Goal: Information Seeking & Learning: Learn about a topic

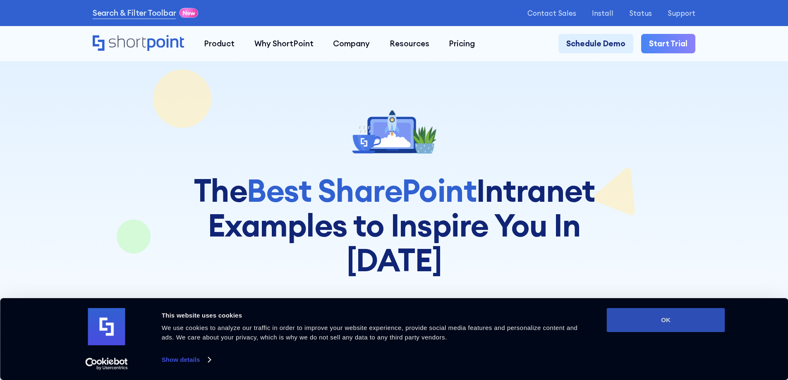
click at [692, 324] on button "OK" at bounding box center [666, 320] width 118 height 24
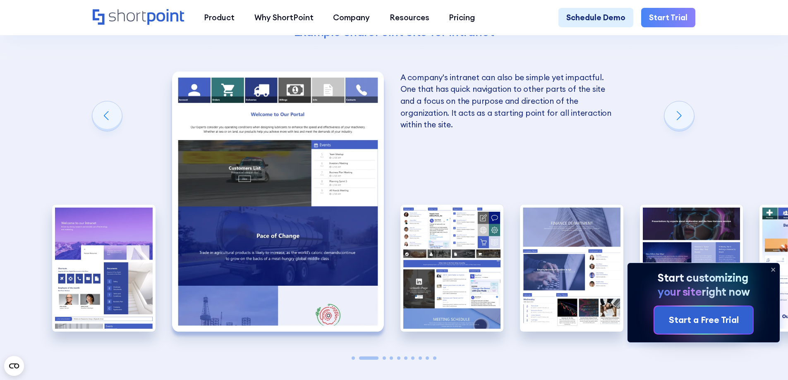
scroll to position [1447, 0]
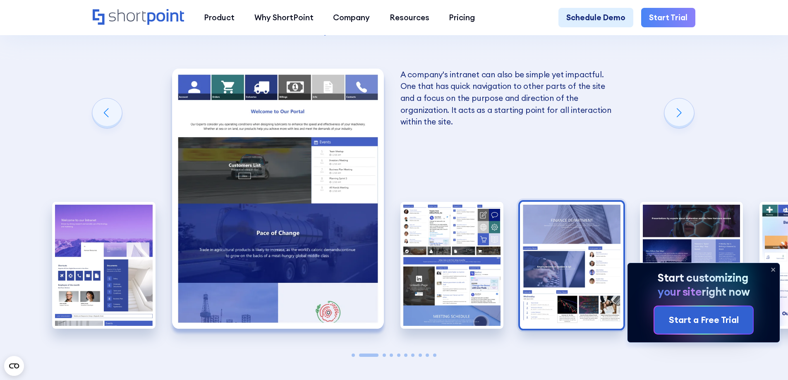
click at [583, 206] on img "4 / 10" at bounding box center [571, 265] width 103 height 127
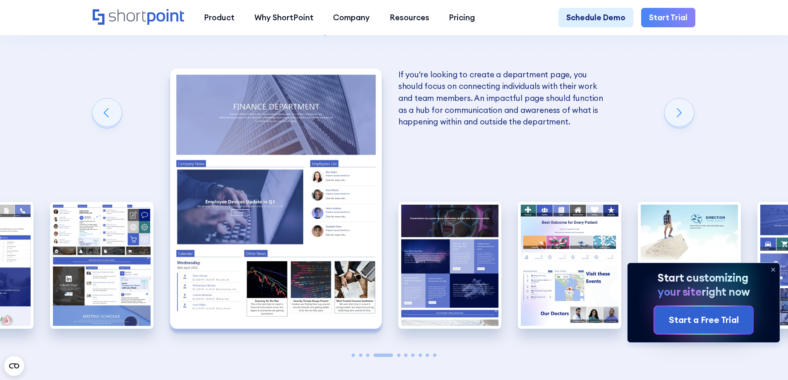
scroll to position [1406, 0]
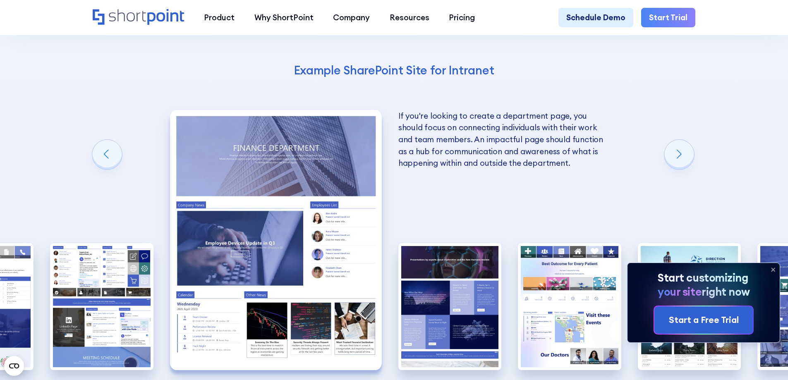
click at [772, 269] on icon at bounding box center [772, 269] width 3 height 3
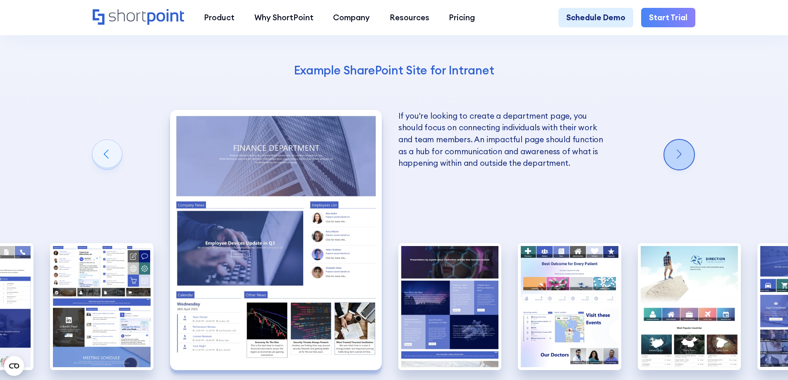
click at [680, 140] on div "Next slide" at bounding box center [679, 155] width 30 height 30
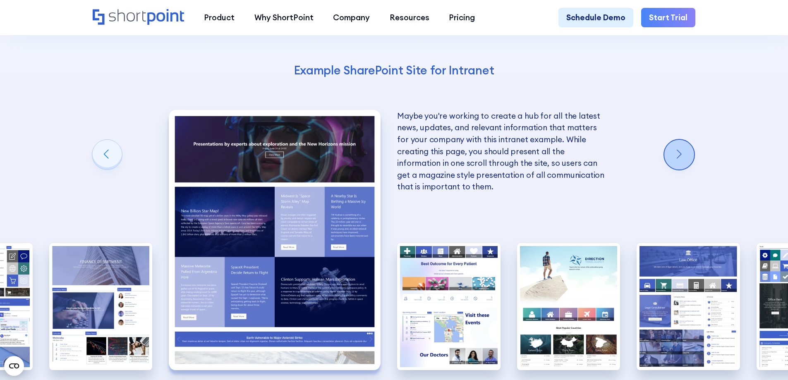
click at [680, 140] on div "Next slide" at bounding box center [679, 155] width 30 height 30
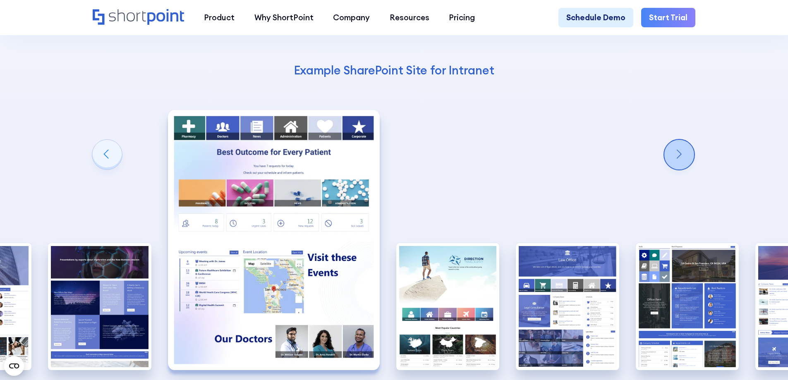
click at [680, 140] on div "Next slide" at bounding box center [679, 155] width 30 height 30
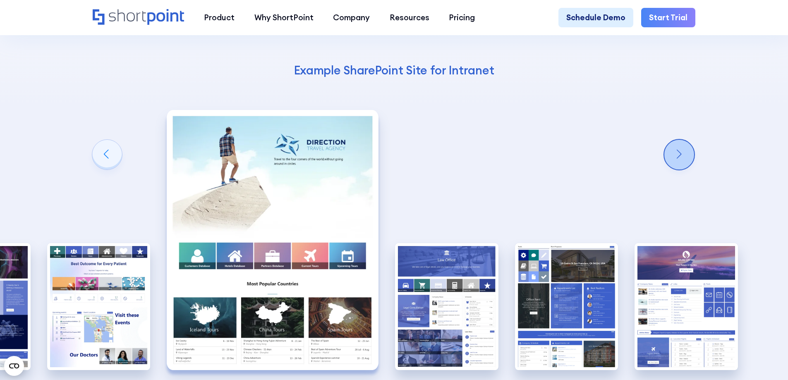
click at [680, 140] on div "Next slide" at bounding box center [679, 155] width 30 height 30
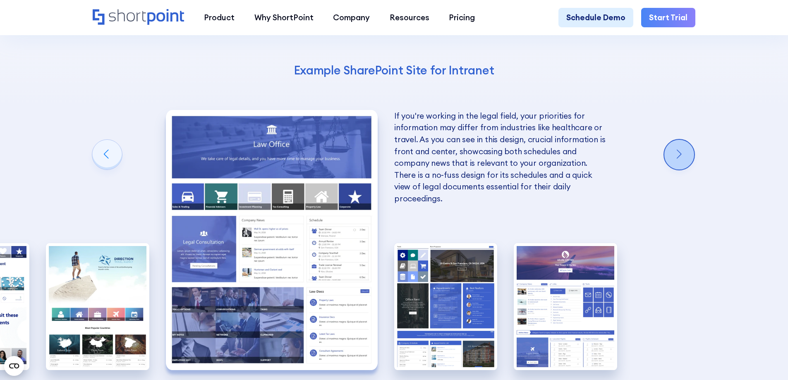
click at [680, 140] on div "Next slide" at bounding box center [679, 155] width 30 height 30
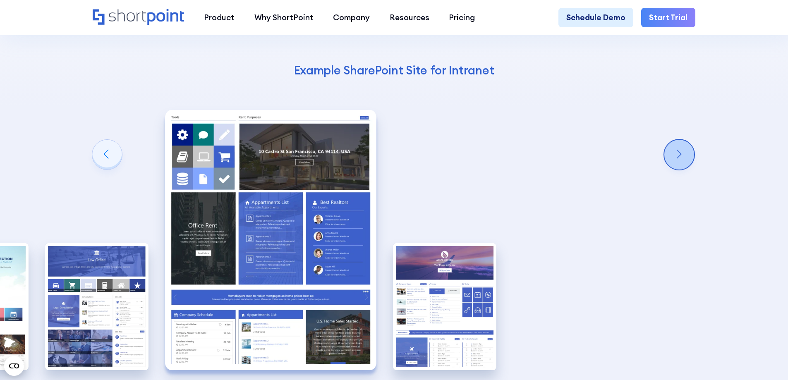
click at [680, 140] on div "Next slide" at bounding box center [679, 155] width 30 height 30
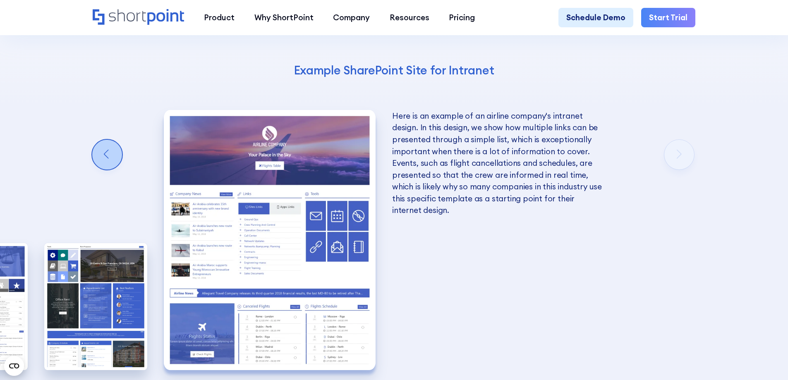
click at [107, 140] on div "Previous slide" at bounding box center [107, 155] width 30 height 30
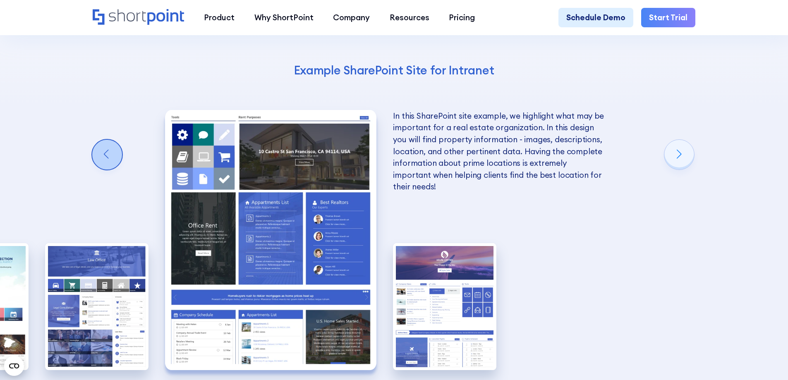
click at [107, 140] on div "Previous slide" at bounding box center [107, 155] width 30 height 30
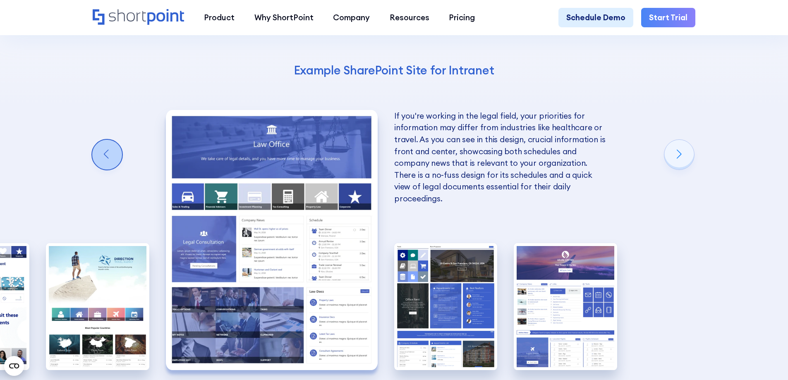
click at [107, 140] on div "Previous slide" at bounding box center [107, 155] width 30 height 30
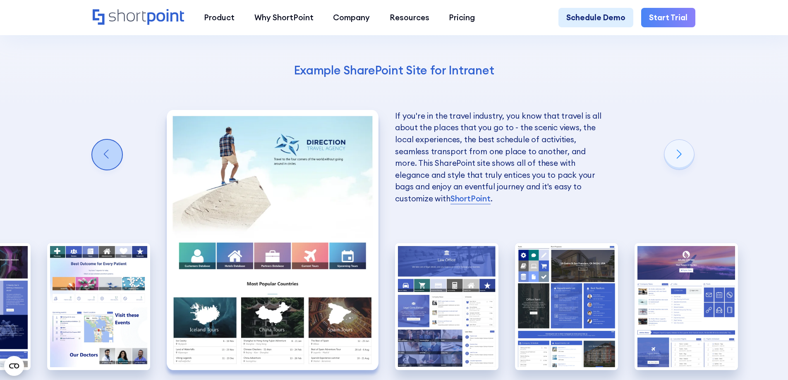
click at [107, 140] on div "Previous slide" at bounding box center [107, 155] width 30 height 30
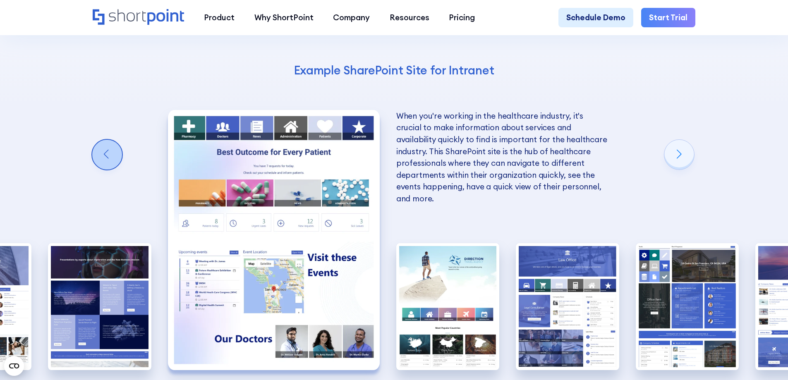
click at [107, 140] on div "Previous slide" at bounding box center [107, 155] width 30 height 30
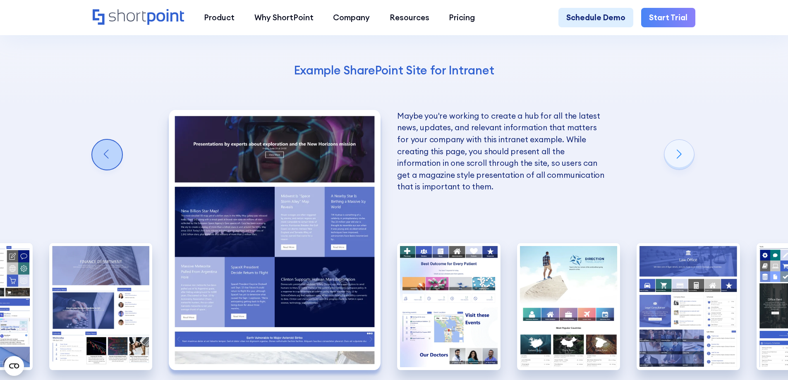
click at [107, 140] on div "Previous slide" at bounding box center [107, 155] width 30 height 30
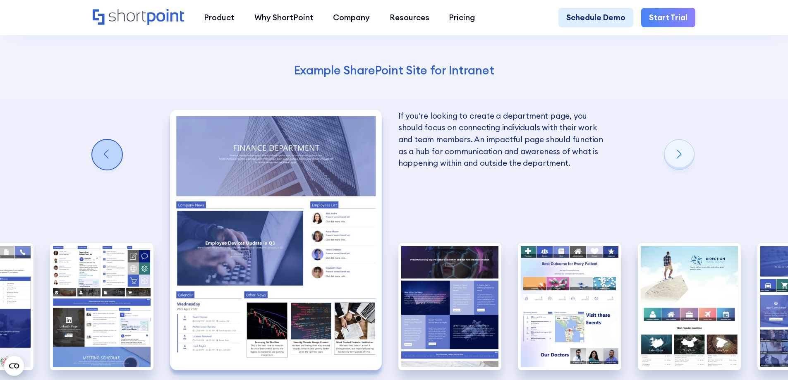
click at [106, 140] on div "Previous slide" at bounding box center [107, 155] width 30 height 30
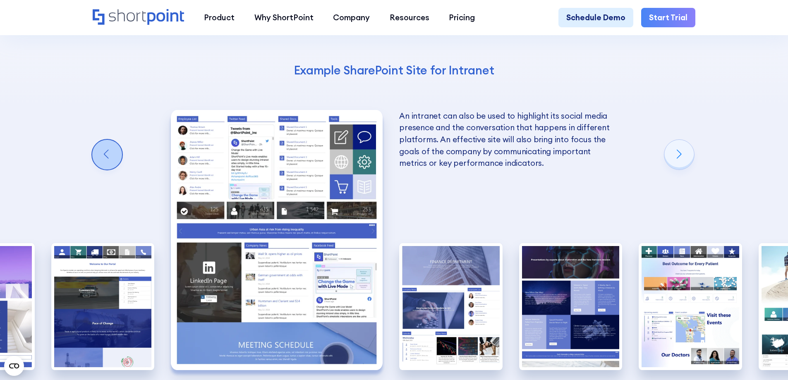
click at [106, 140] on div "Previous slide" at bounding box center [107, 155] width 30 height 30
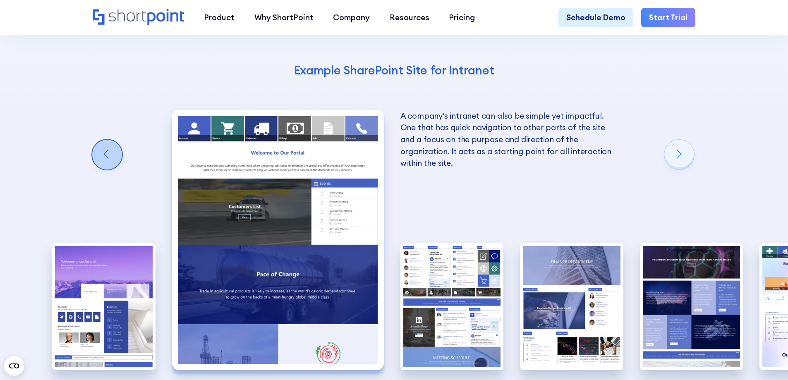
click at [106, 140] on div "Previous slide" at bounding box center [107, 155] width 30 height 30
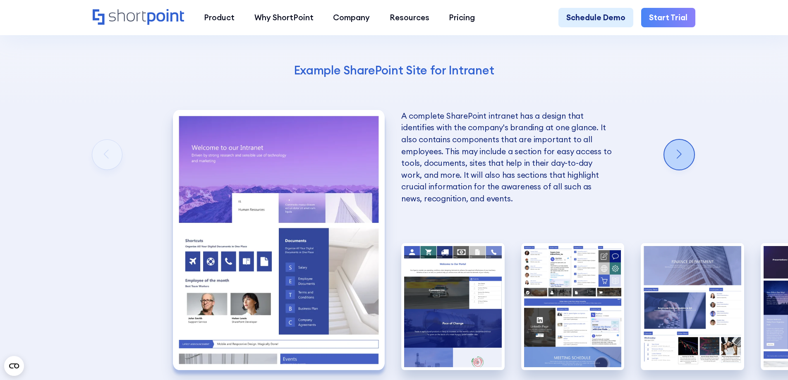
click at [687, 140] on div "Next slide" at bounding box center [679, 155] width 30 height 30
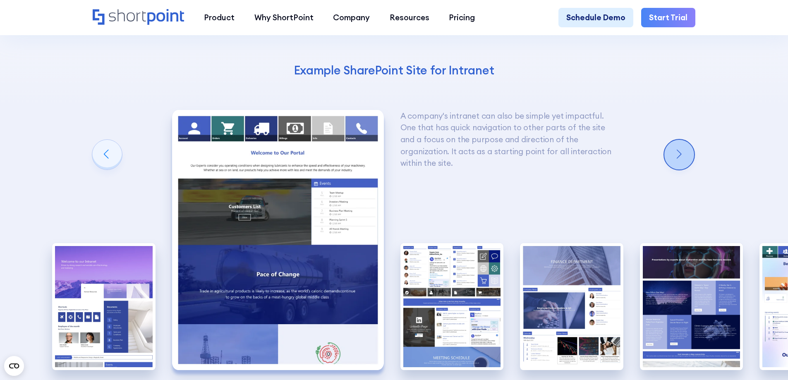
click at [687, 140] on div "Next slide" at bounding box center [679, 155] width 30 height 30
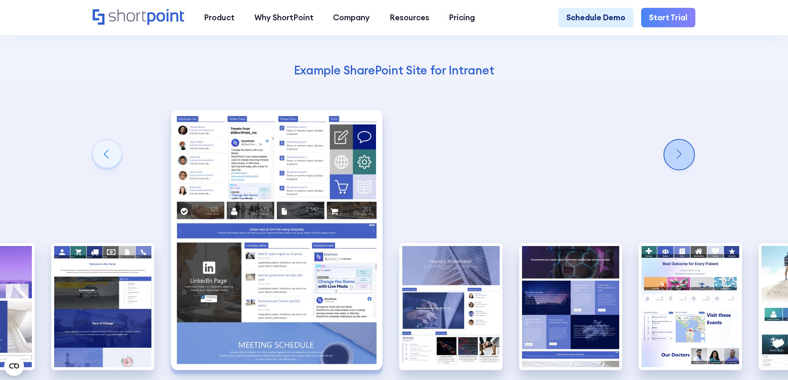
click at [687, 140] on div "Next slide" at bounding box center [679, 155] width 30 height 30
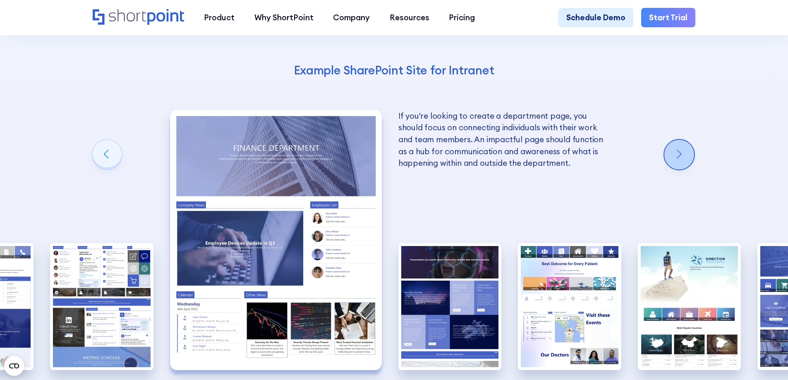
click at [687, 140] on div "Next slide" at bounding box center [679, 155] width 30 height 30
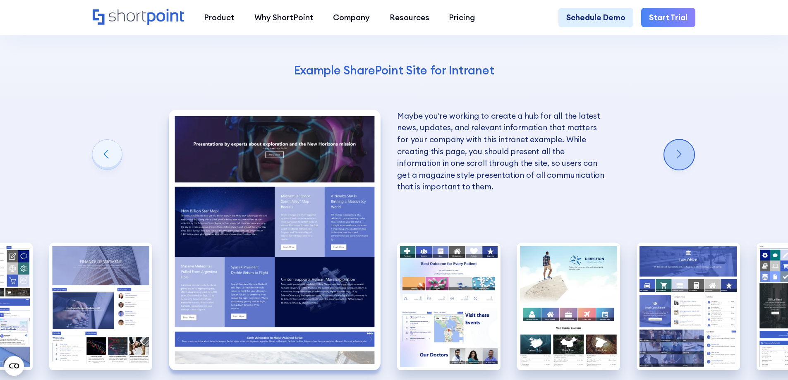
click at [681, 140] on div "Next slide" at bounding box center [679, 155] width 30 height 30
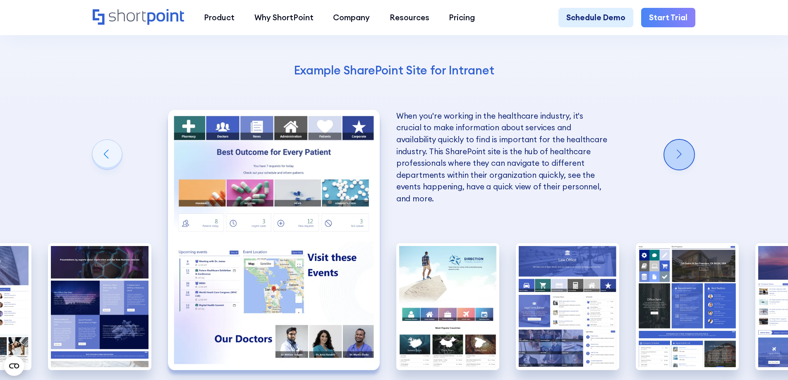
click at [681, 140] on div "Next slide" at bounding box center [679, 155] width 30 height 30
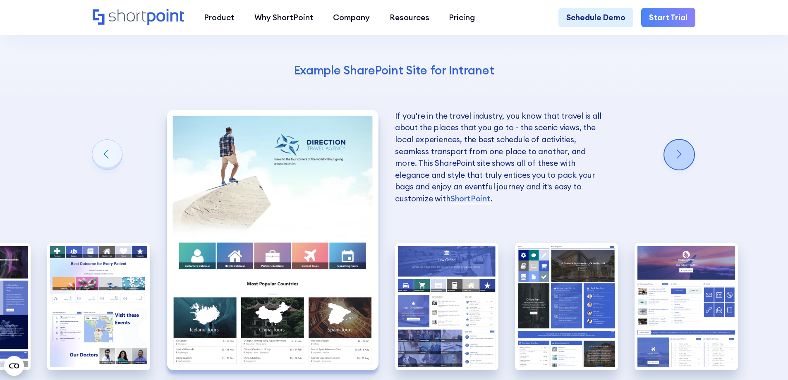
click at [681, 140] on div "Next slide" at bounding box center [679, 155] width 30 height 30
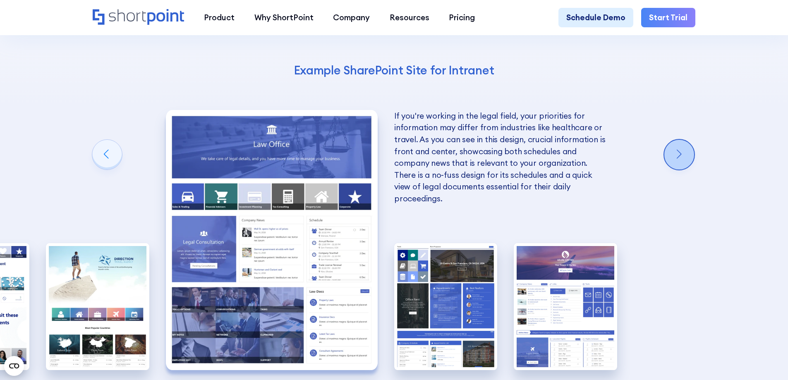
click at [681, 140] on div "Next slide" at bounding box center [679, 155] width 30 height 30
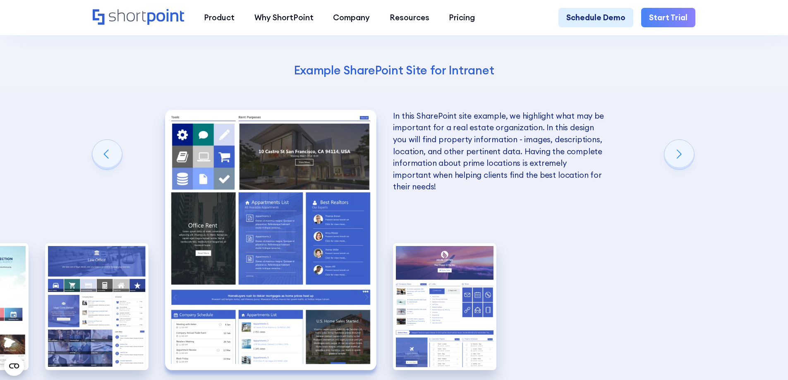
click at [678, 85] on div "10 Best Intranet Page Examples You Can Use Below you will find a series of the …" at bounding box center [394, 163] width 788 height 658
click at [679, 140] on div "Next slide" at bounding box center [679, 155] width 30 height 30
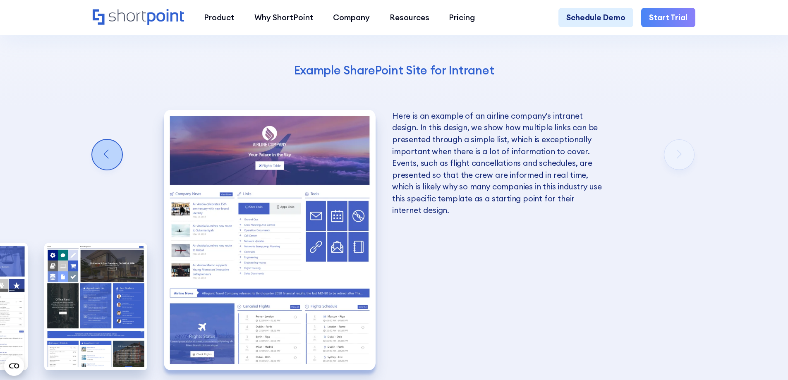
click at [103, 140] on div "Previous slide" at bounding box center [107, 155] width 30 height 30
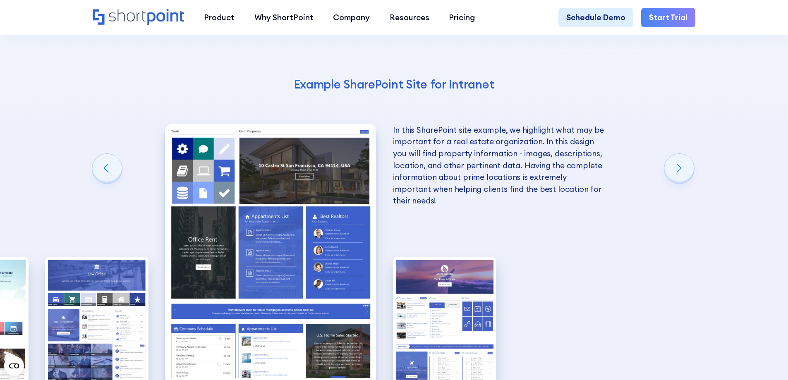
scroll to position [1447, 0]
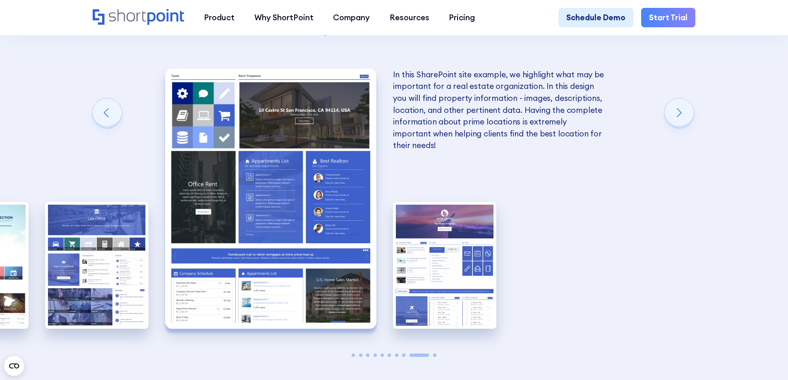
click at [276, 253] on img "9 / 10" at bounding box center [271, 199] width 212 height 260
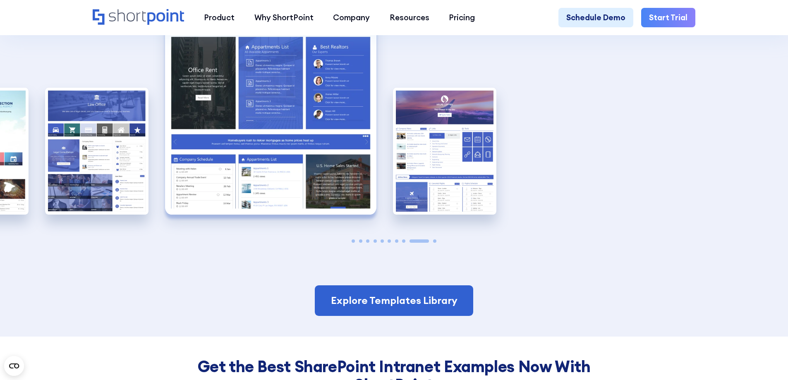
scroll to position [1547, 0]
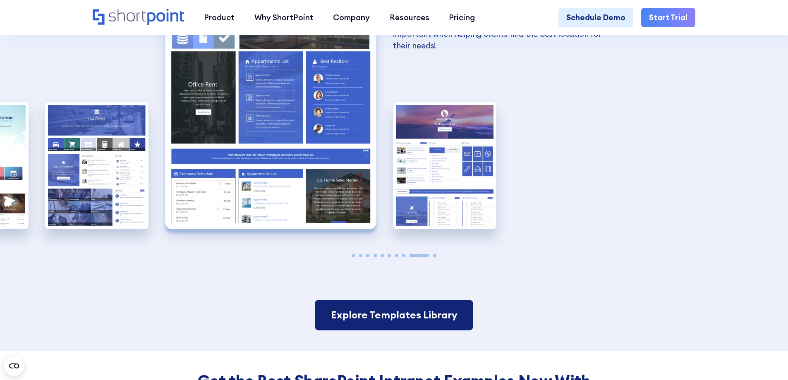
click at [385, 300] on link "Explore Templates Library" at bounding box center [394, 315] width 158 height 31
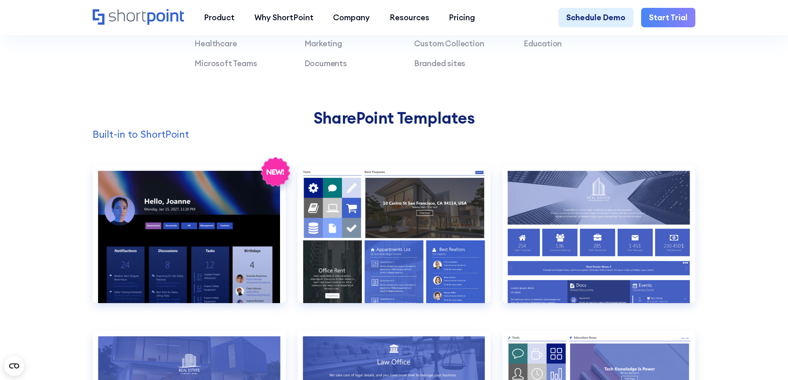
scroll to position [786, 0]
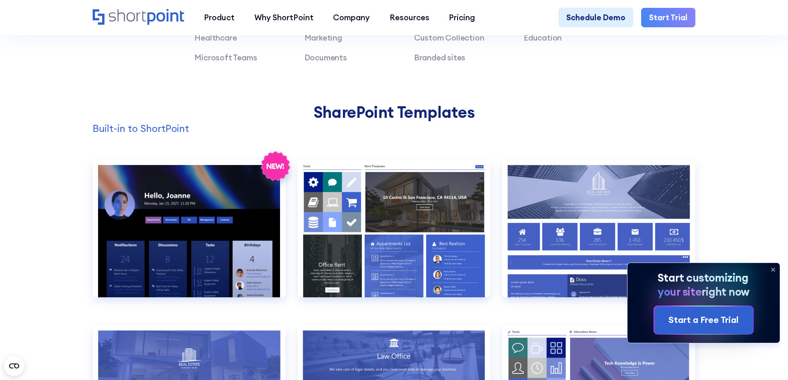
click at [772, 270] on icon at bounding box center [772, 269] width 13 height 13
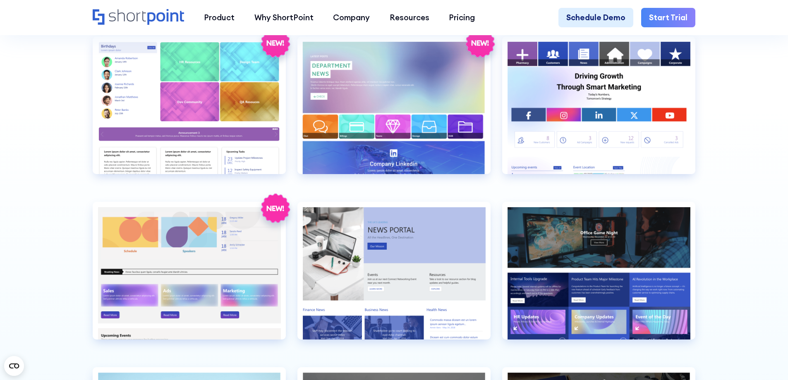
scroll to position [2233, 0]
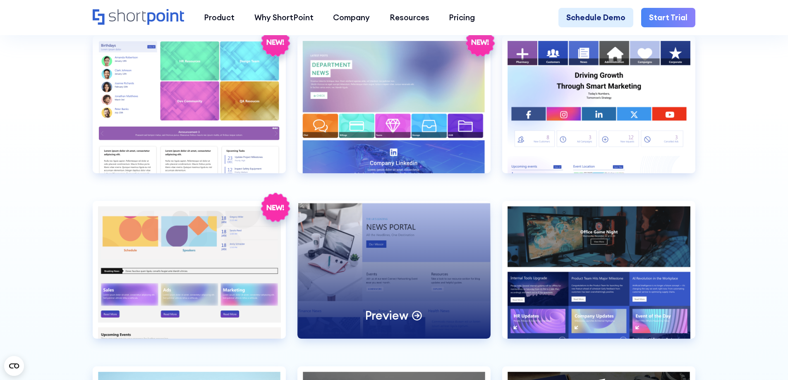
click at [406, 323] on p "Preview" at bounding box center [386, 315] width 43 height 15
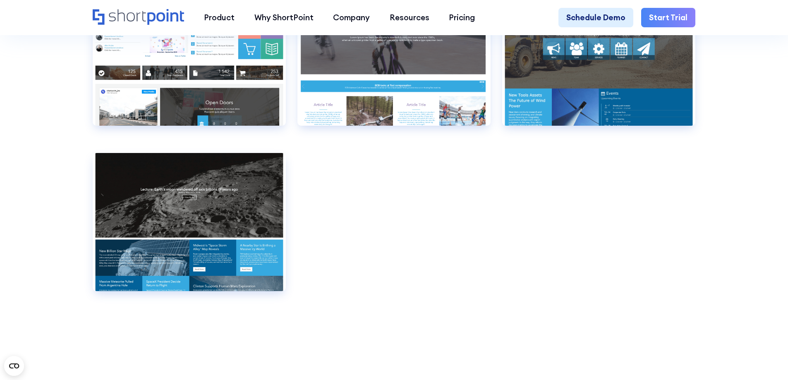
scroll to position [6326, 0]
